Goal: Find contact information: Find contact information

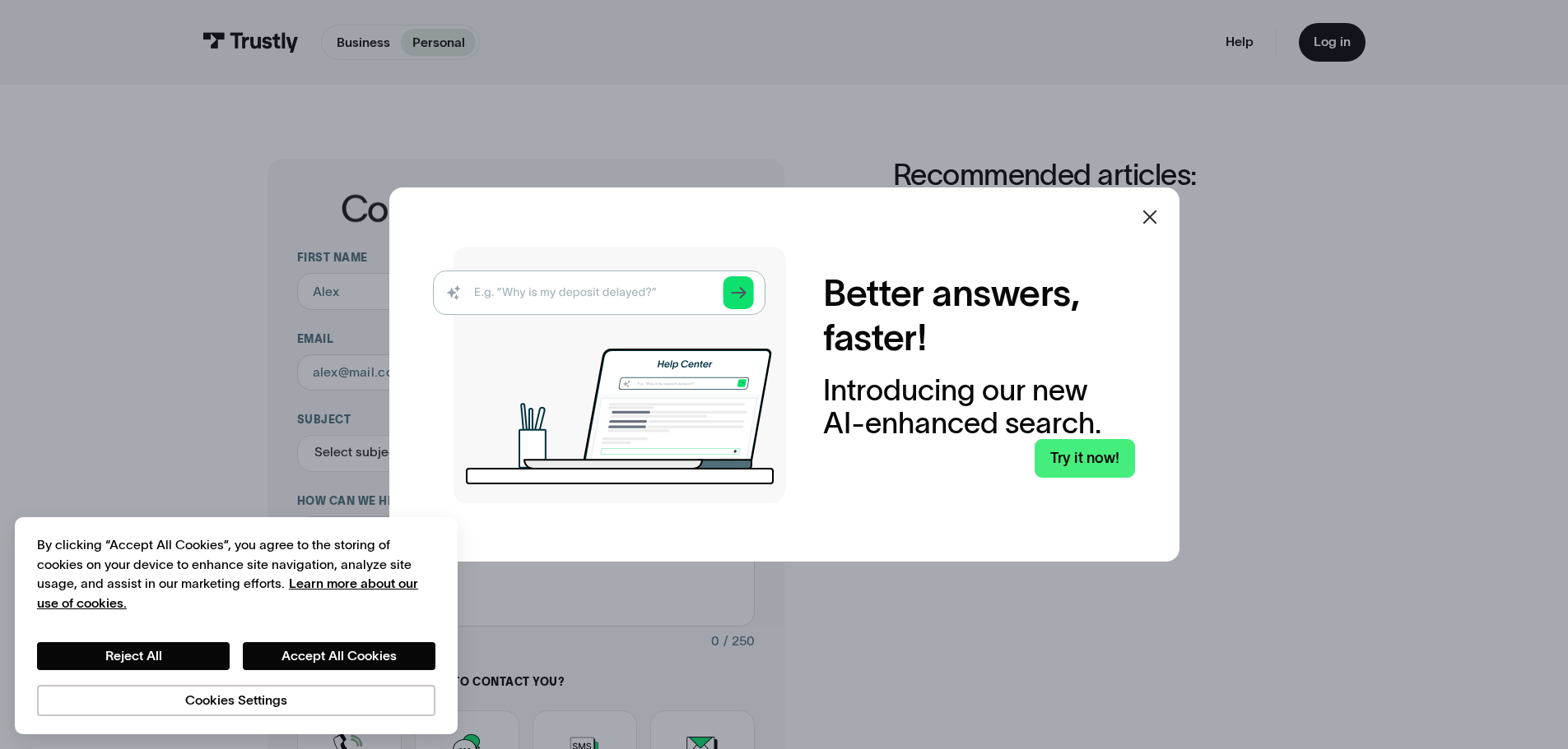
click at [1153, 210] on icon at bounding box center [1149, 217] width 20 height 20
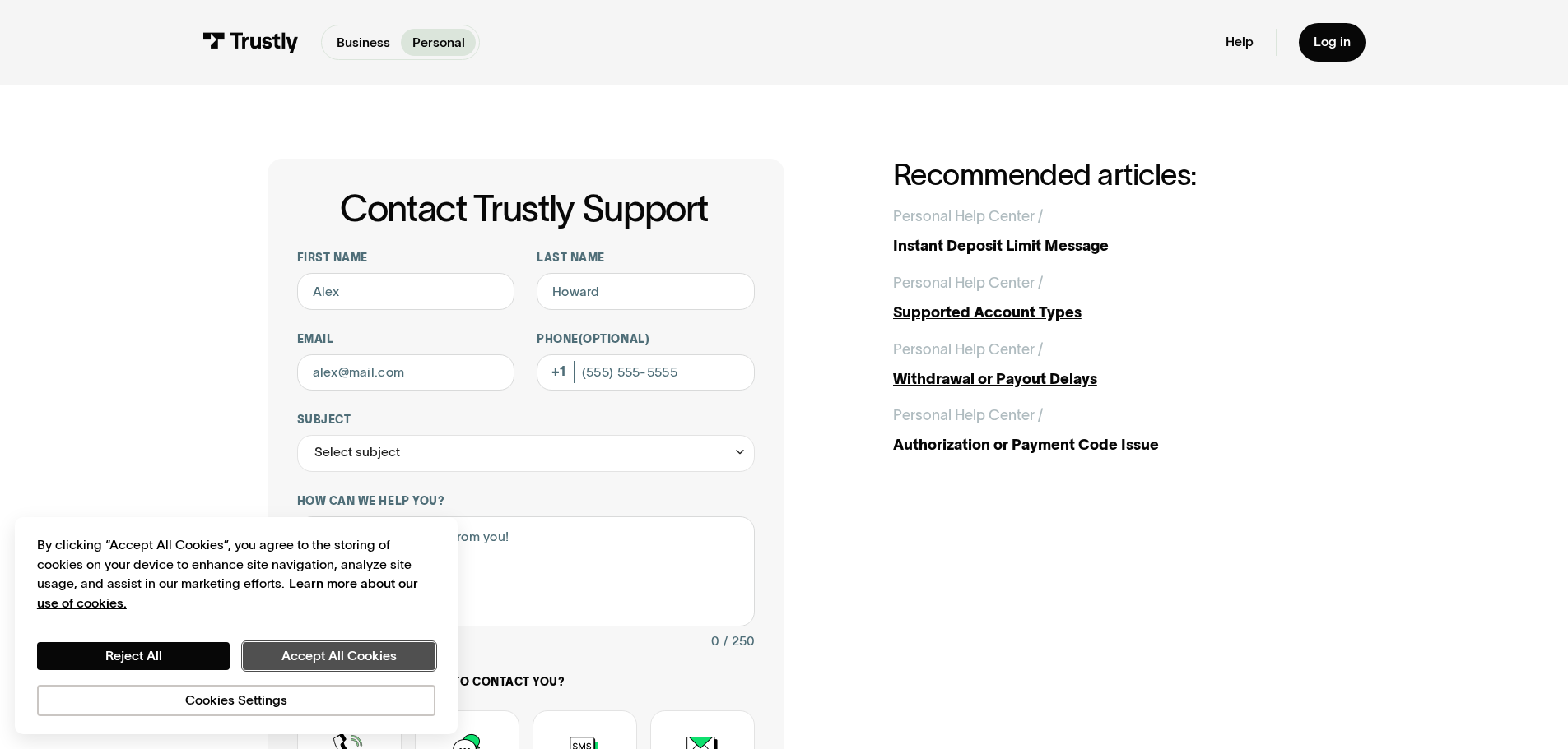
click at [302, 646] on button "Accept All Cookies" at bounding box center [339, 656] width 193 height 28
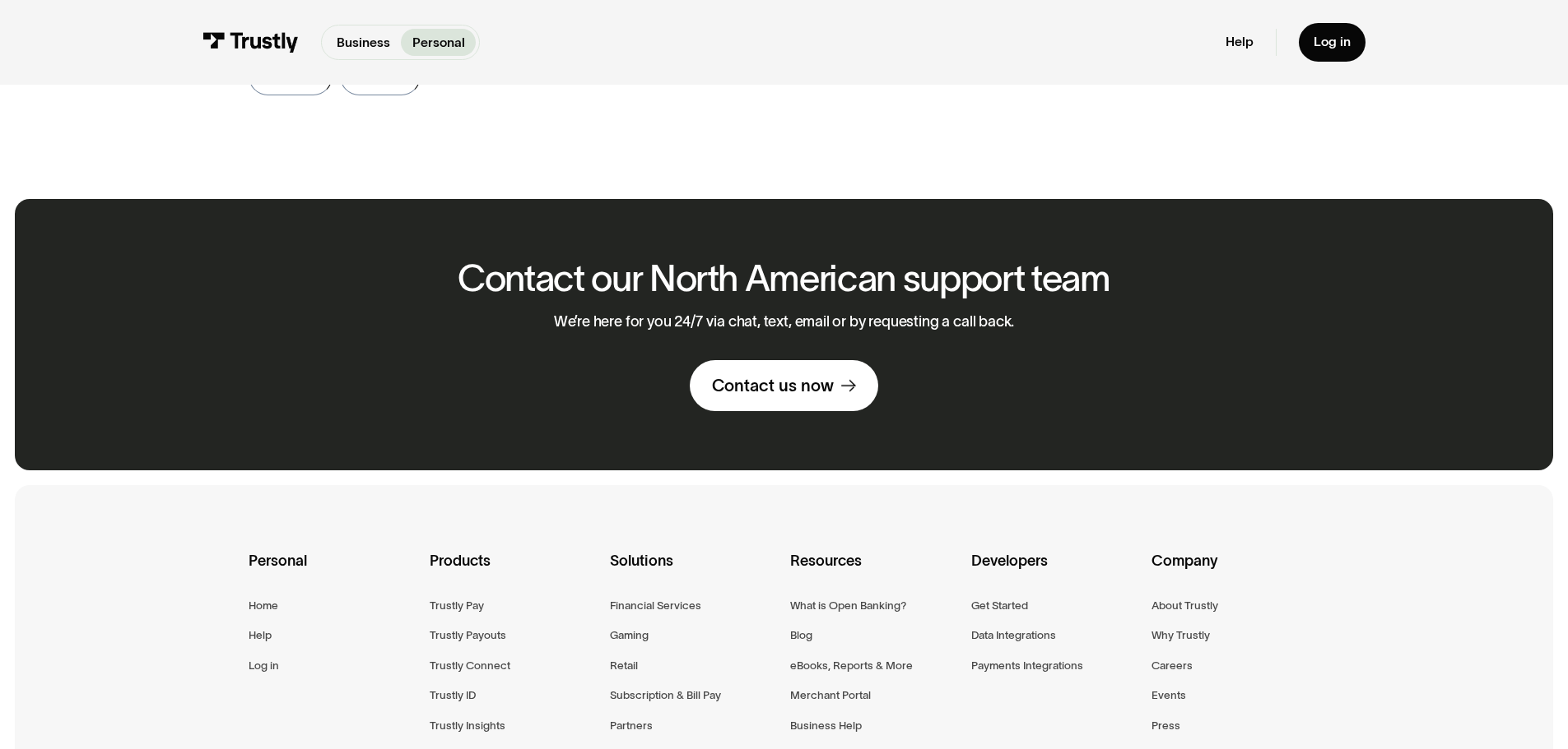
scroll to position [987, 0]
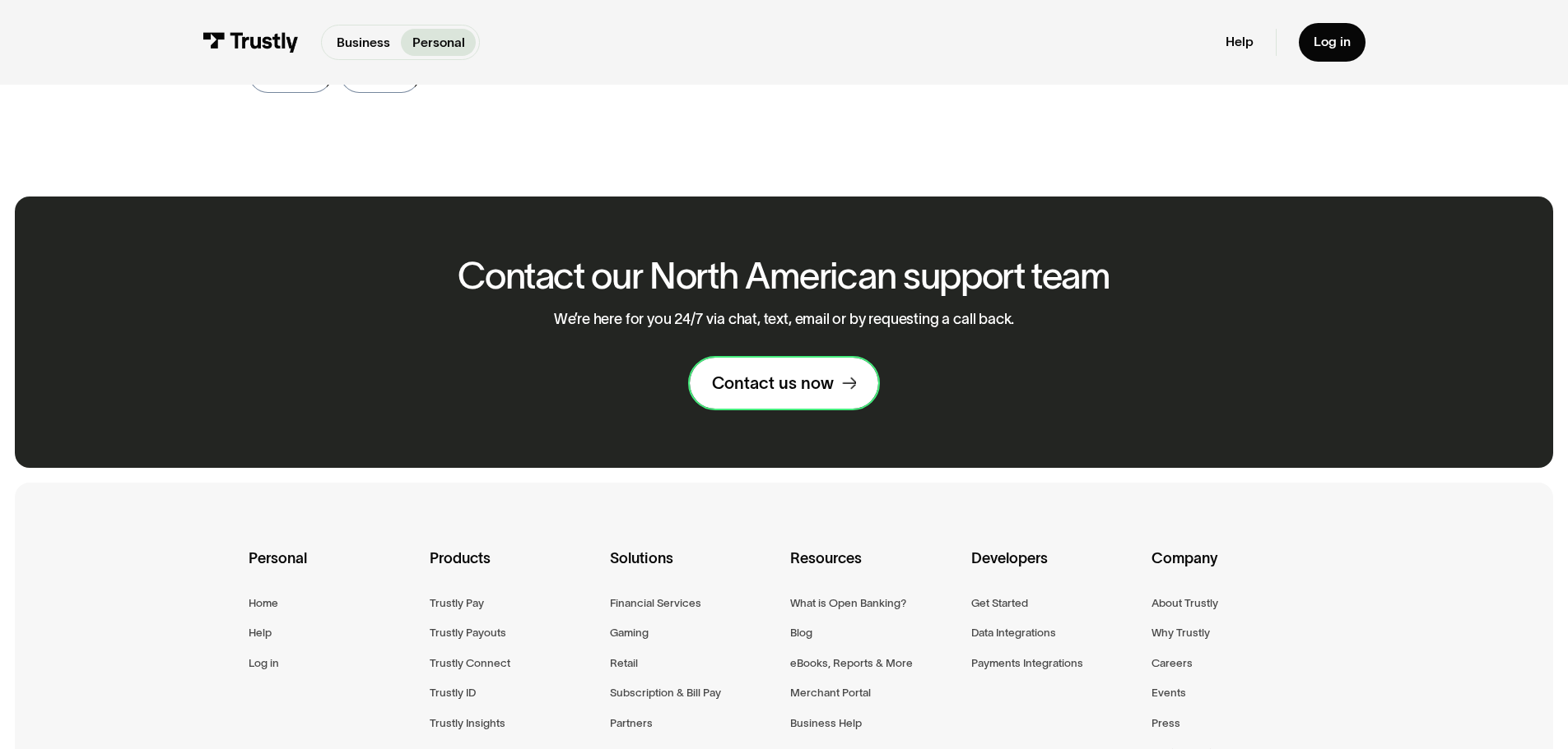
click at [762, 373] on div "Contact us now" at bounding box center [772, 384] width 121 height 22
